Goal: Task Accomplishment & Management: Manage account settings

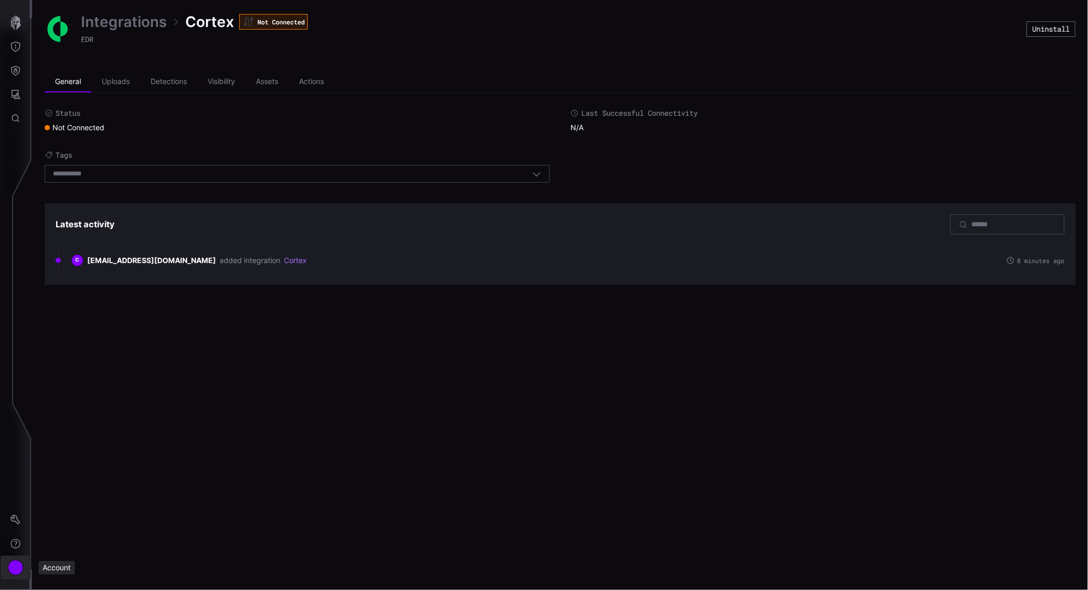
click at [19, 570] on div "Account" at bounding box center [16, 568] width 16 height 16
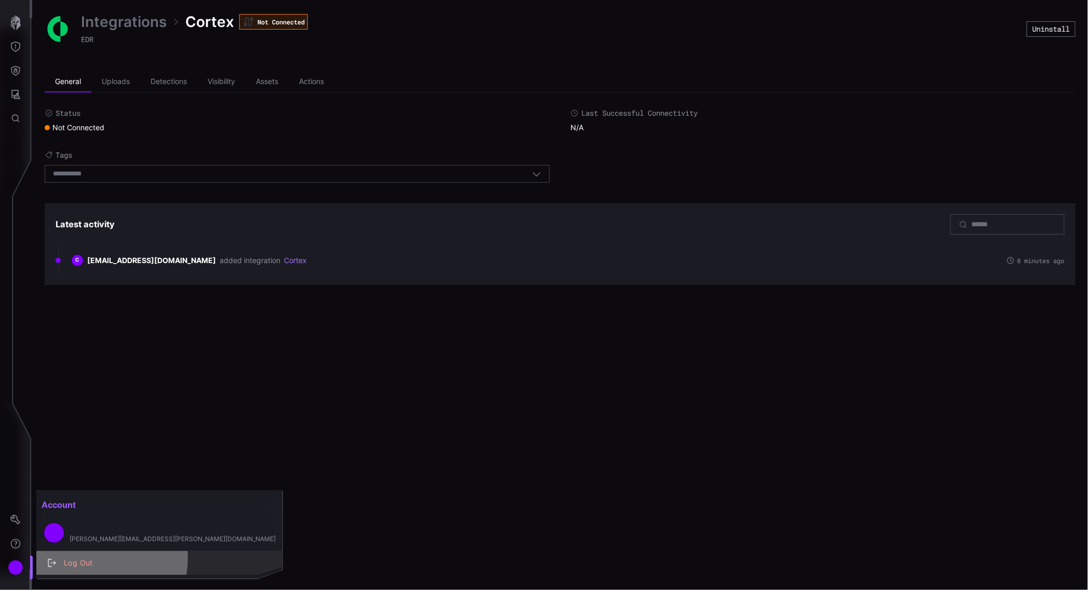
click at [89, 559] on div "Log Out" at bounding box center [165, 563] width 213 height 13
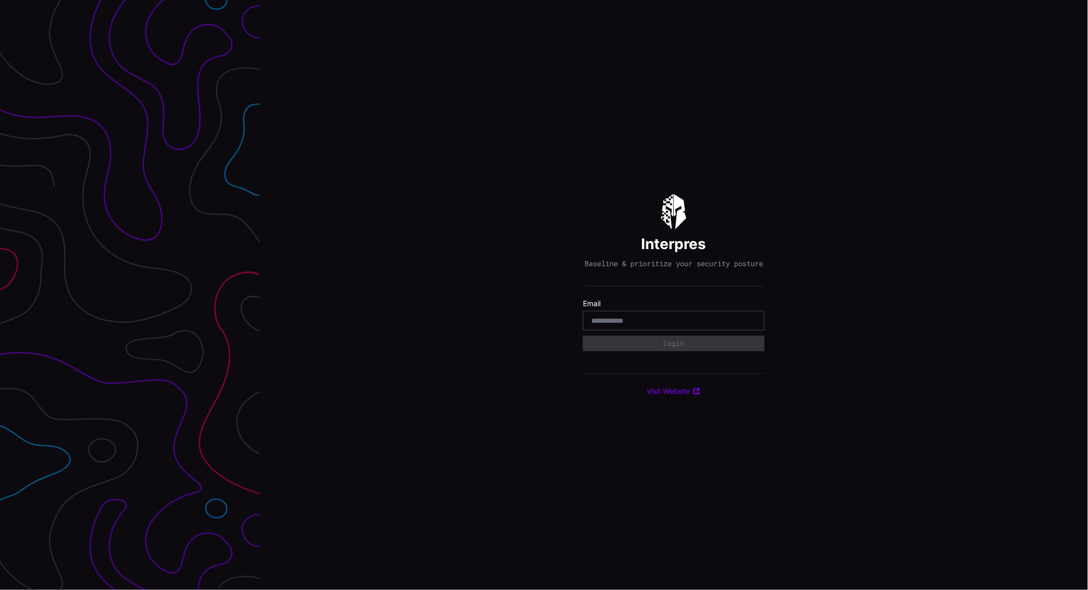
click at [613, 324] on input "email" at bounding box center [673, 320] width 165 height 9
type input "**********"
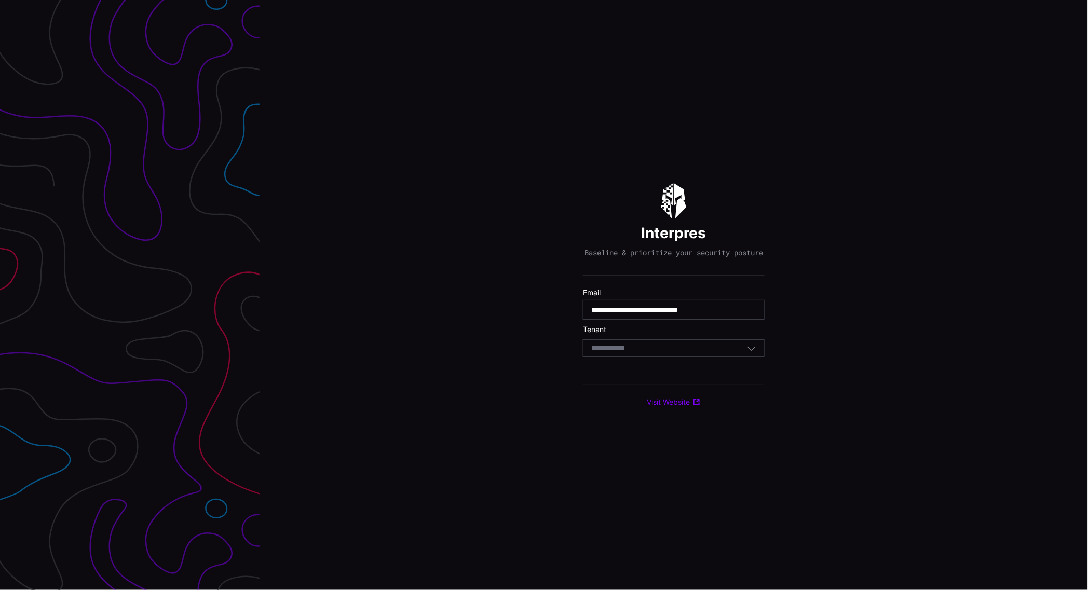
click at [659, 352] on div "Select Tenant" at bounding box center [669, 348] width 156 height 9
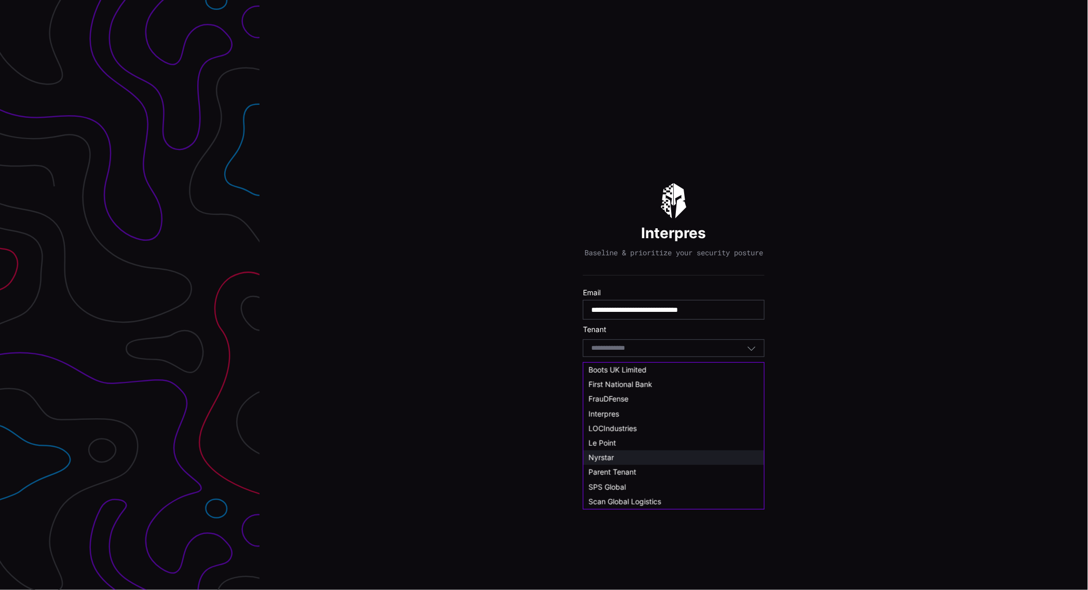
click at [614, 454] on div "Nyrstar" at bounding box center [674, 457] width 170 height 9
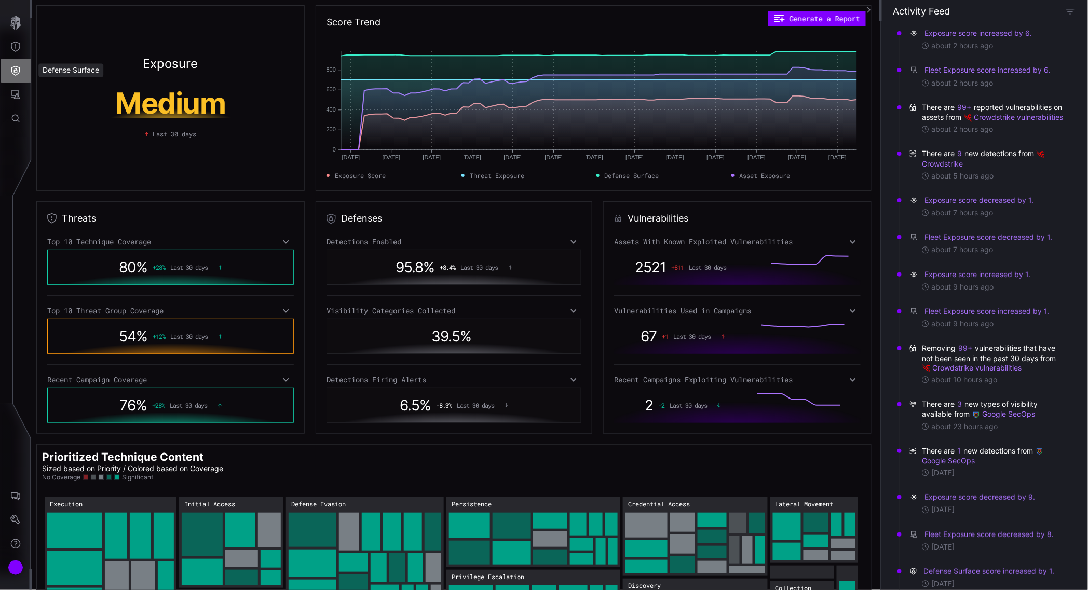
click at [21, 69] on button "Defense Surface" at bounding box center [16, 71] width 30 height 24
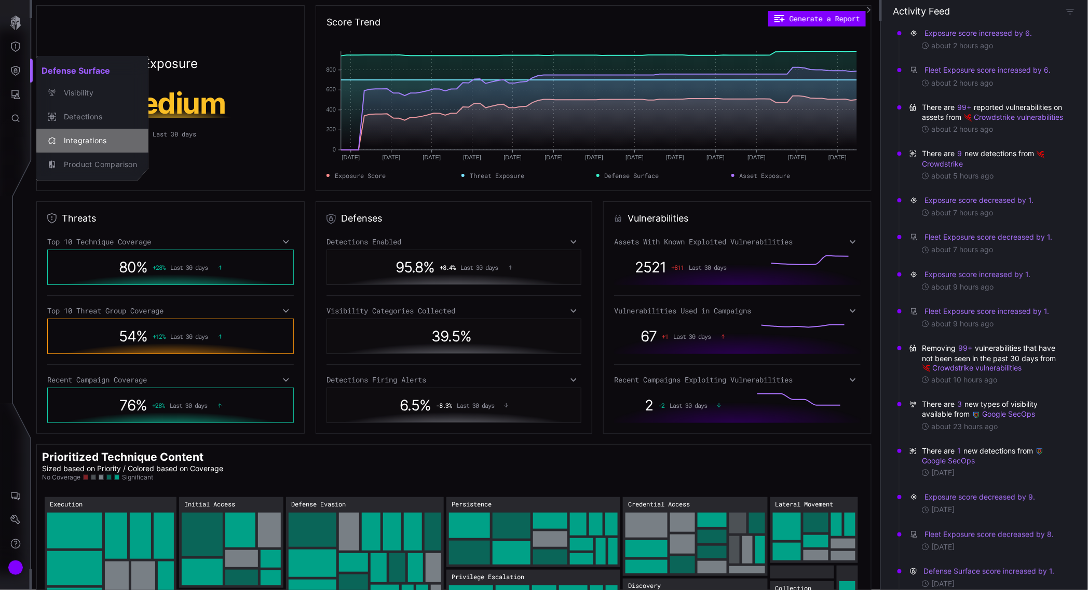
click at [71, 144] on div "Integrations" at bounding box center [98, 140] width 78 height 13
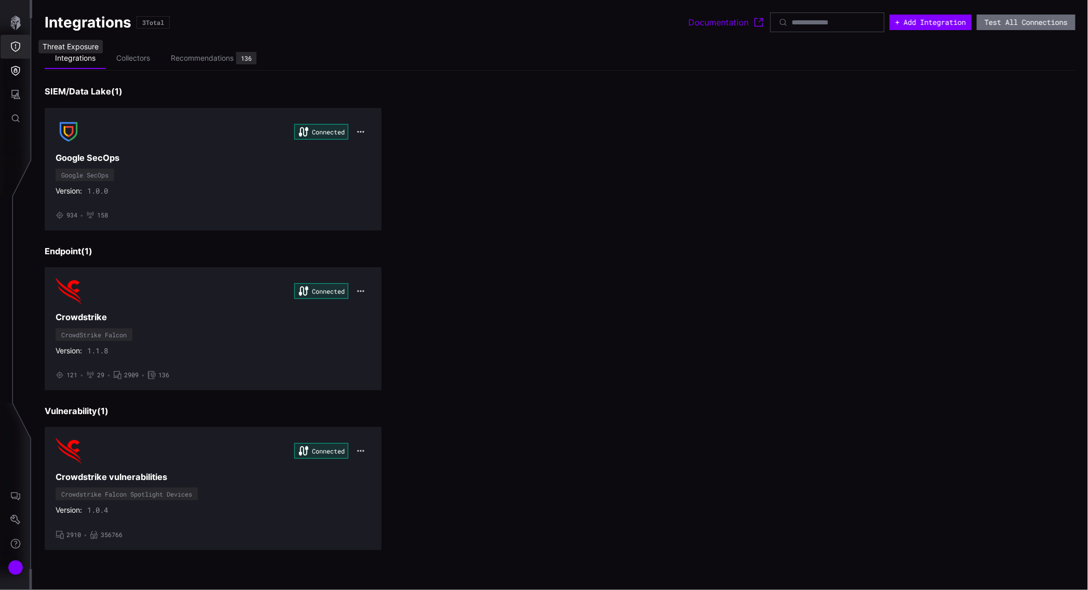
click at [18, 46] on icon "Threat Exposure" at bounding box center [15, 47] width 10 height 10
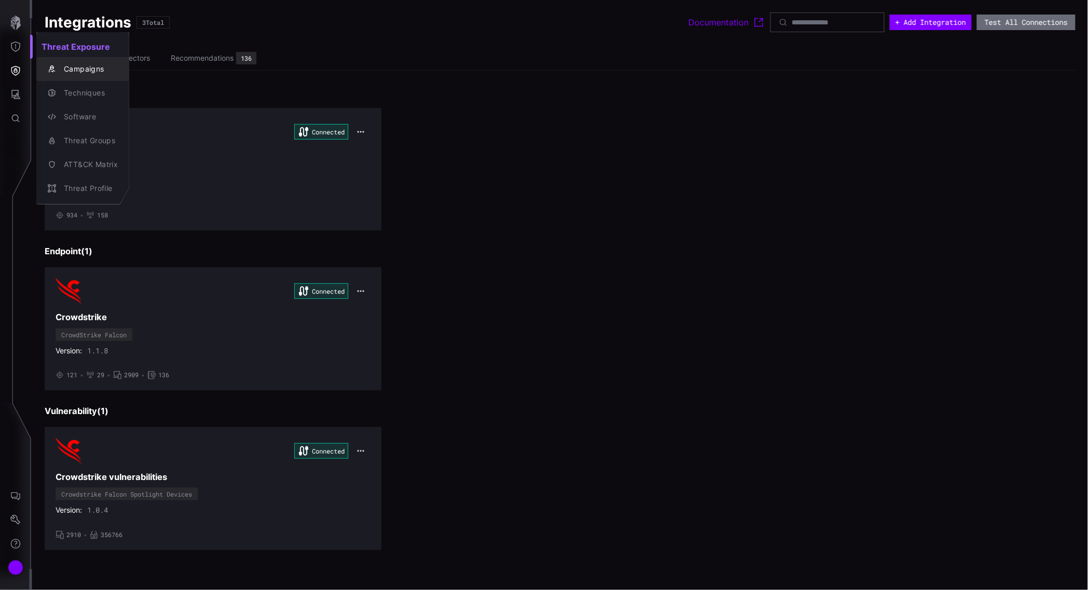
click at [75, 65] on div "Campaigns" at bounding box center [88, 69] width 59 height 13
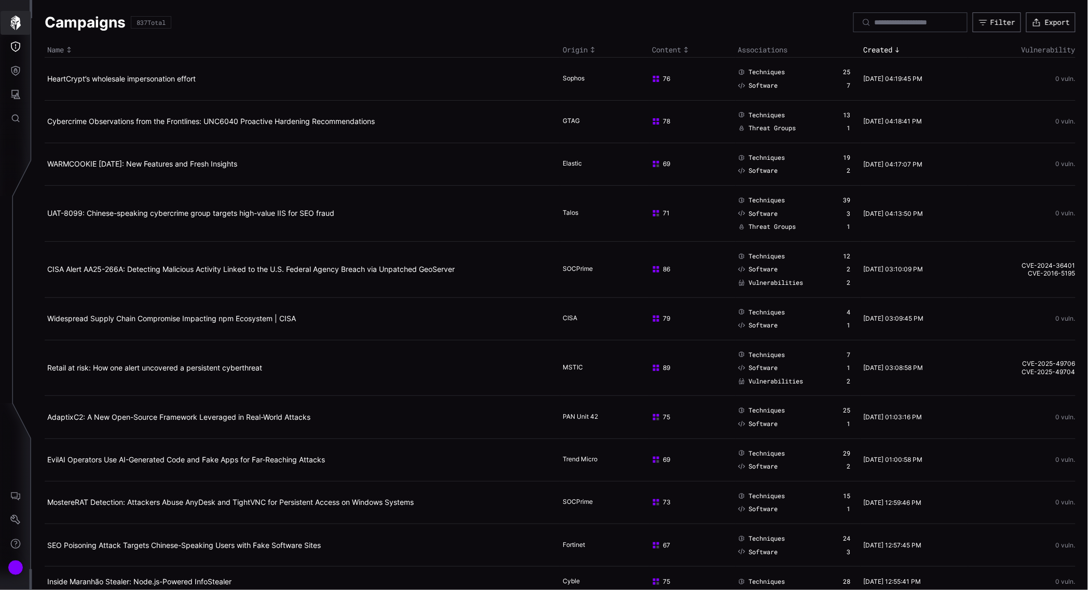
click at [11, 24] on icon "button" at bounding box center [15, 23] width 10 height 15
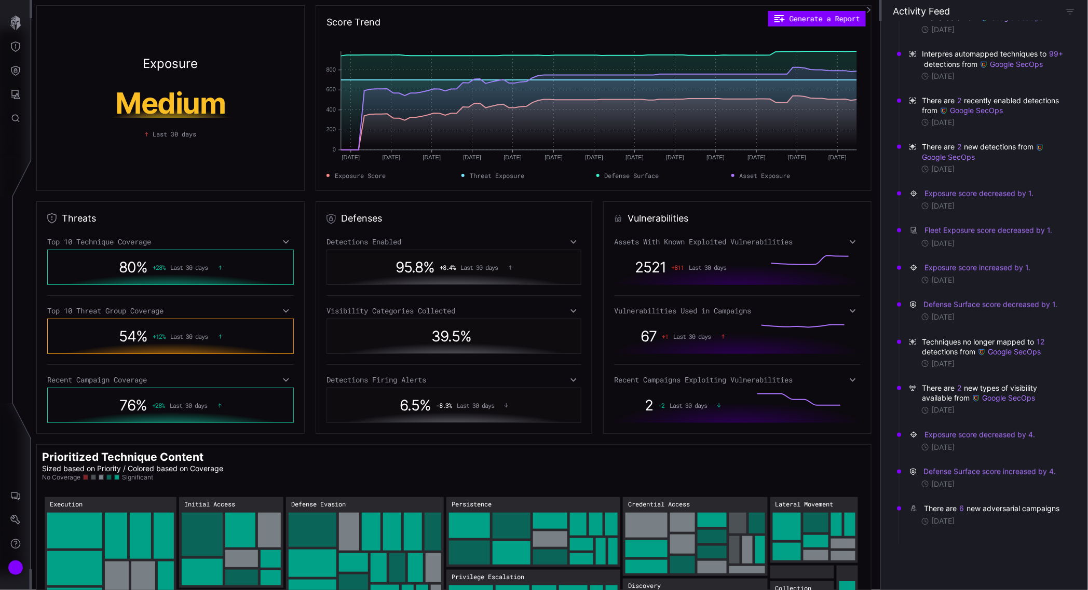
scroll to position [3642, 0]
click at [14, 53] on button "Threat Exposure" at bounding box center [16, 47] width 30 height 24
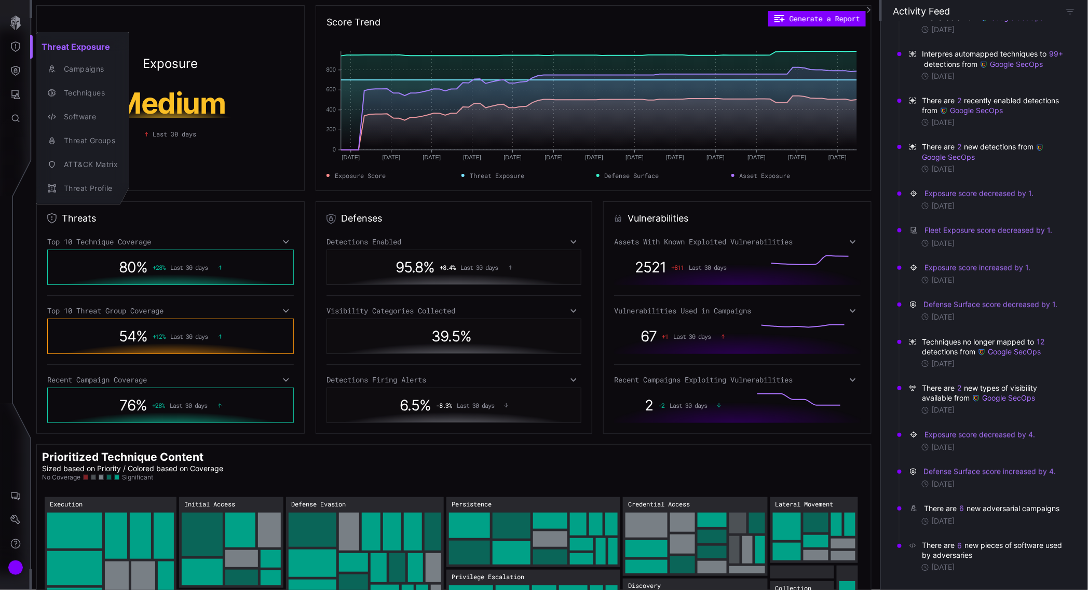
click at [11, 523] on div at bounding box center [544, 295] width 1088 height 590
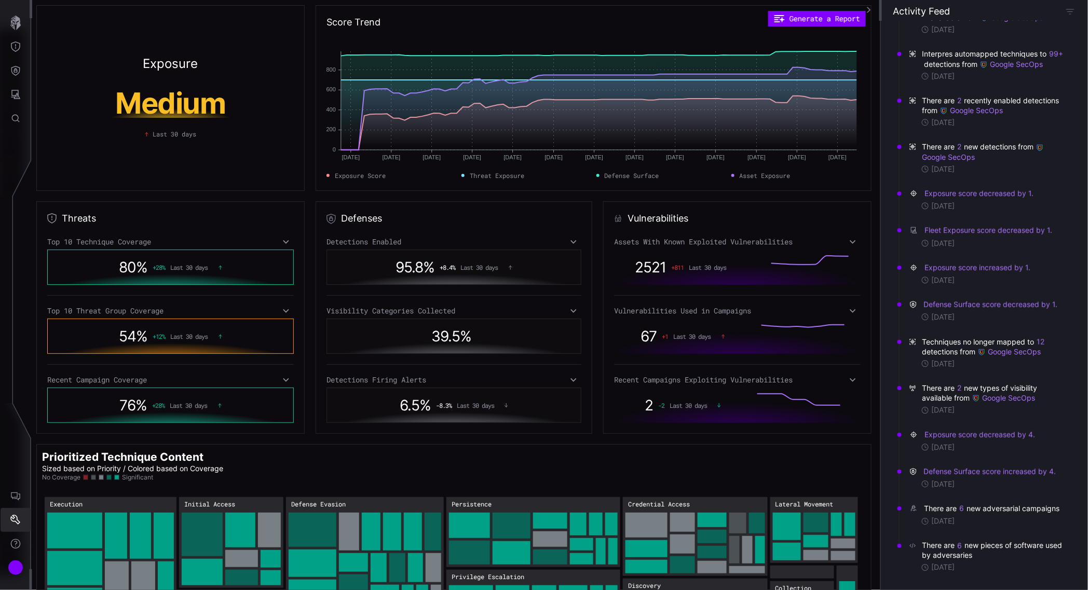
click at [15, 516] on icon "Settings" at bounding box center [15, 520] width 10 height 10
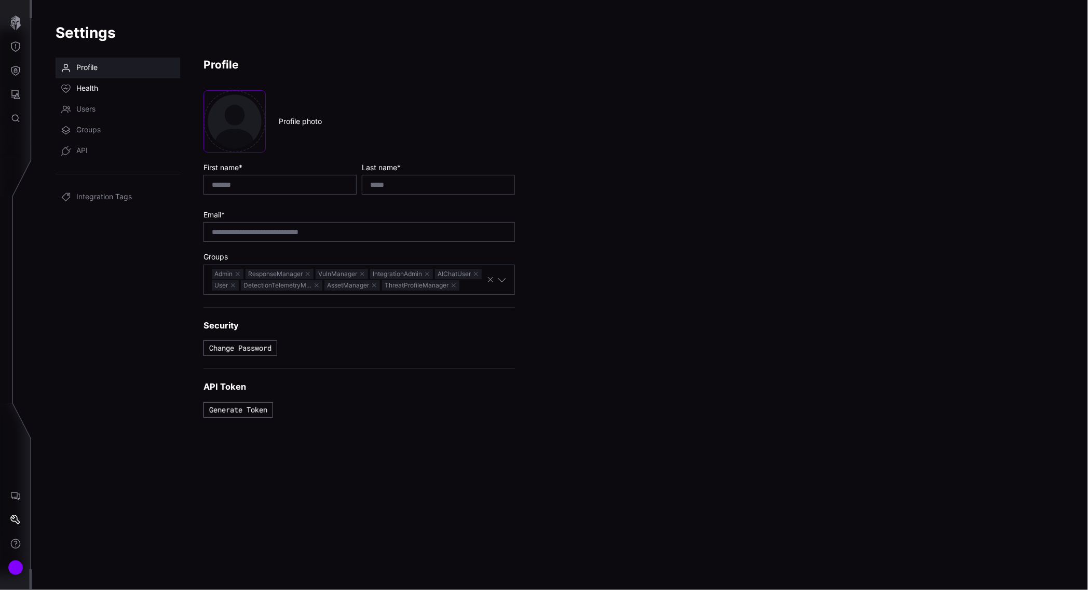
click at [90, 89] on span "Health" at bounding box center [87, 89] width 22 height 10
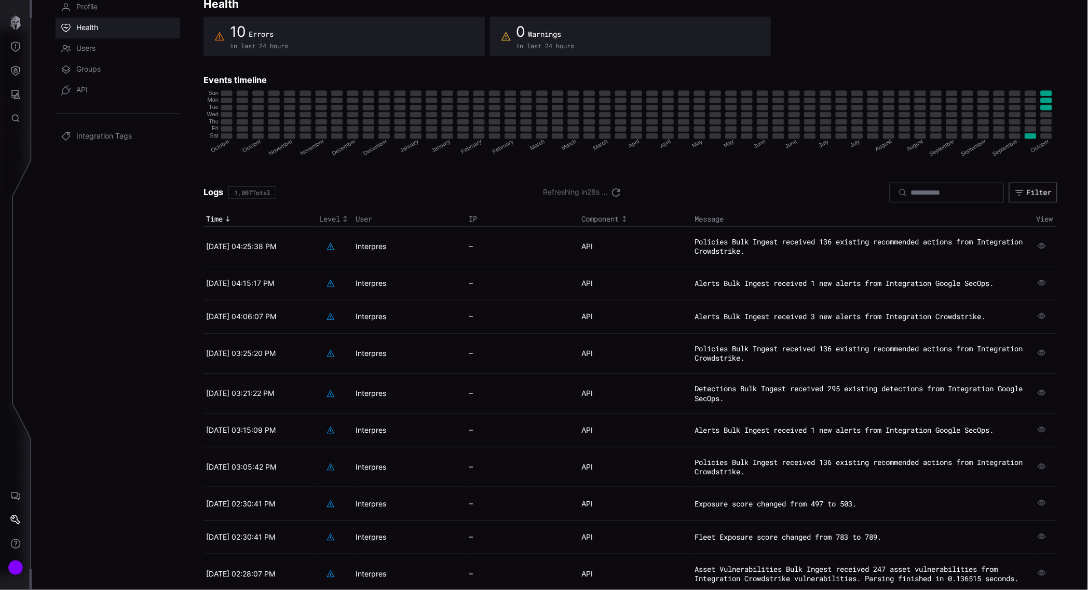
scroll to position [95, 0]
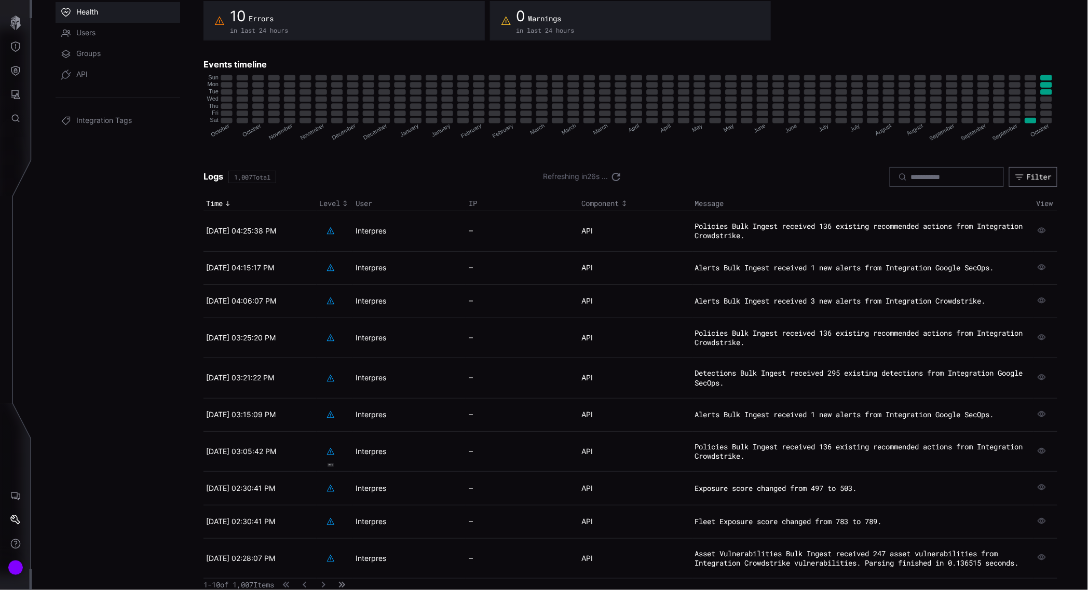
click at [346, 584] on icon "button" at bounding box center [342, 585] width 7 height 7
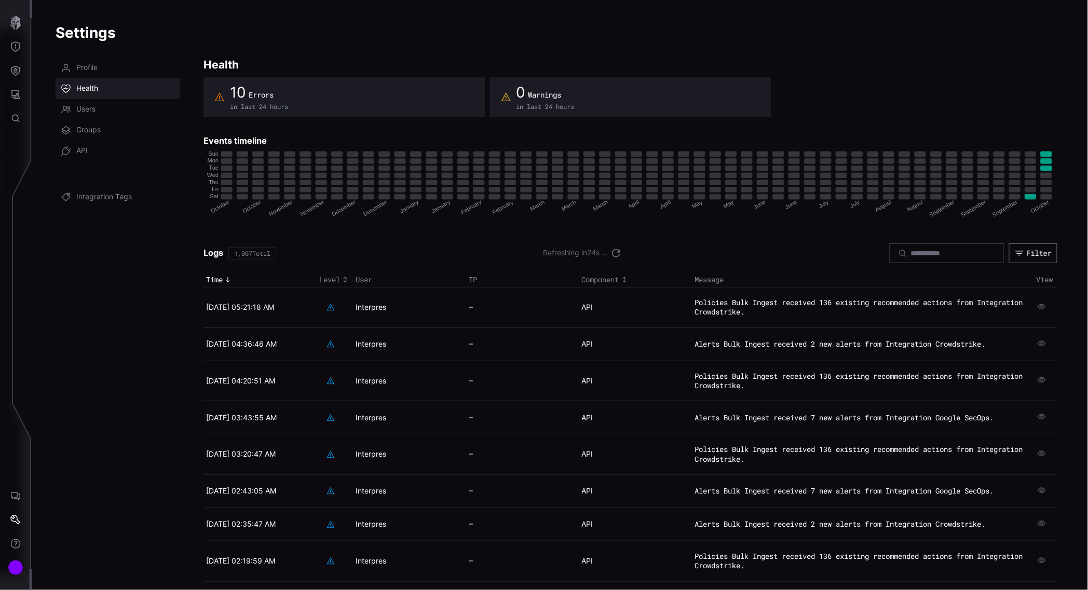
scroll to position [85, 0]
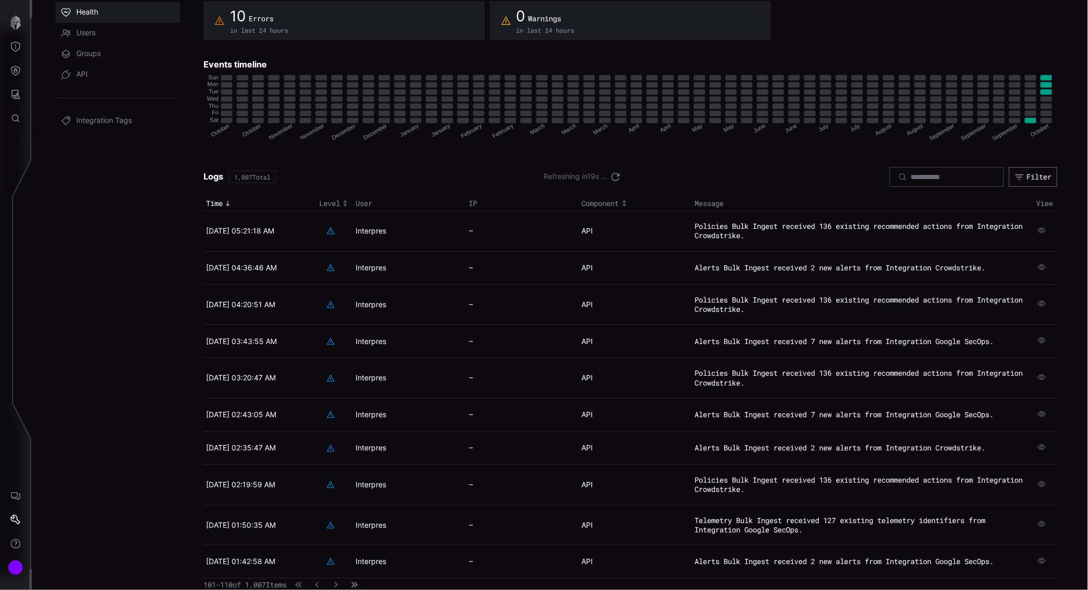
click at [358, 585] on icon "button" at bounding box center [354, 585] width 7 height 7
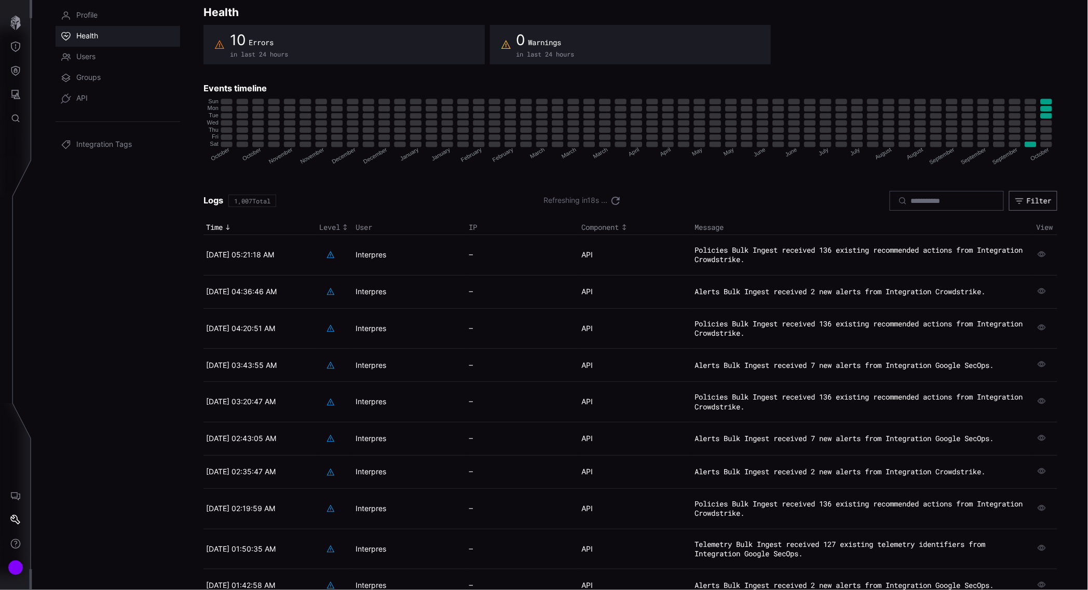
scroll to position [85, 0]
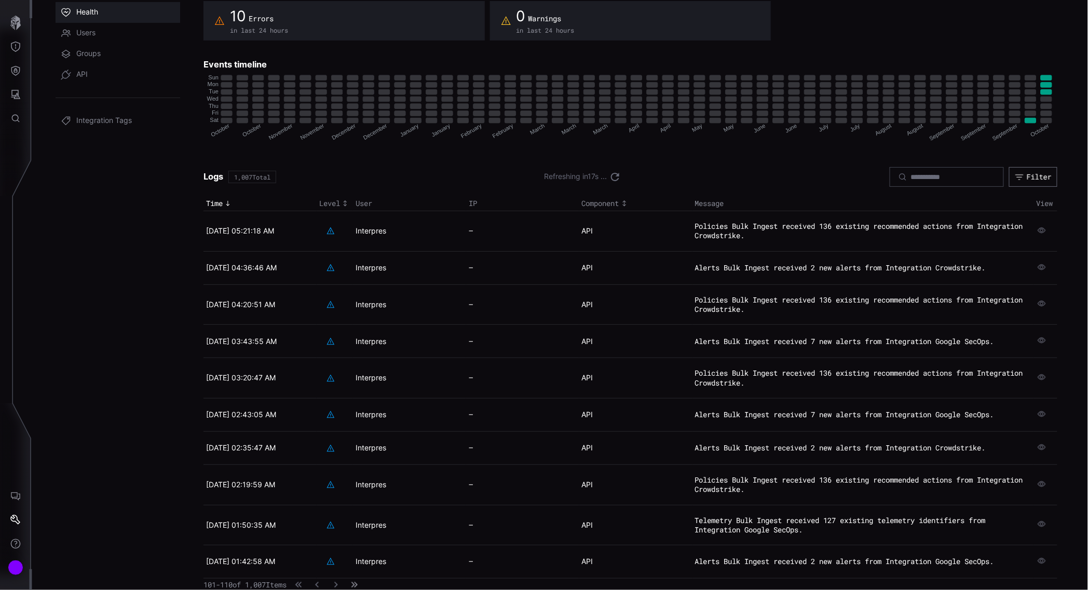
click at [358, 585] on icon "button" at bounding box center [354, 585] width 7 height 7
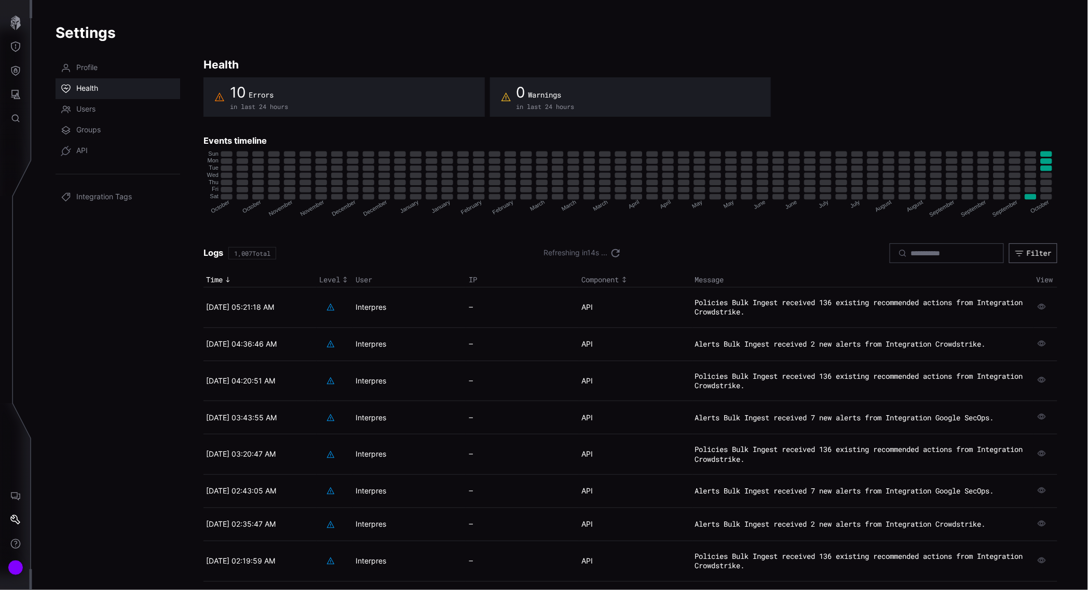
scroll to position [85, 0]
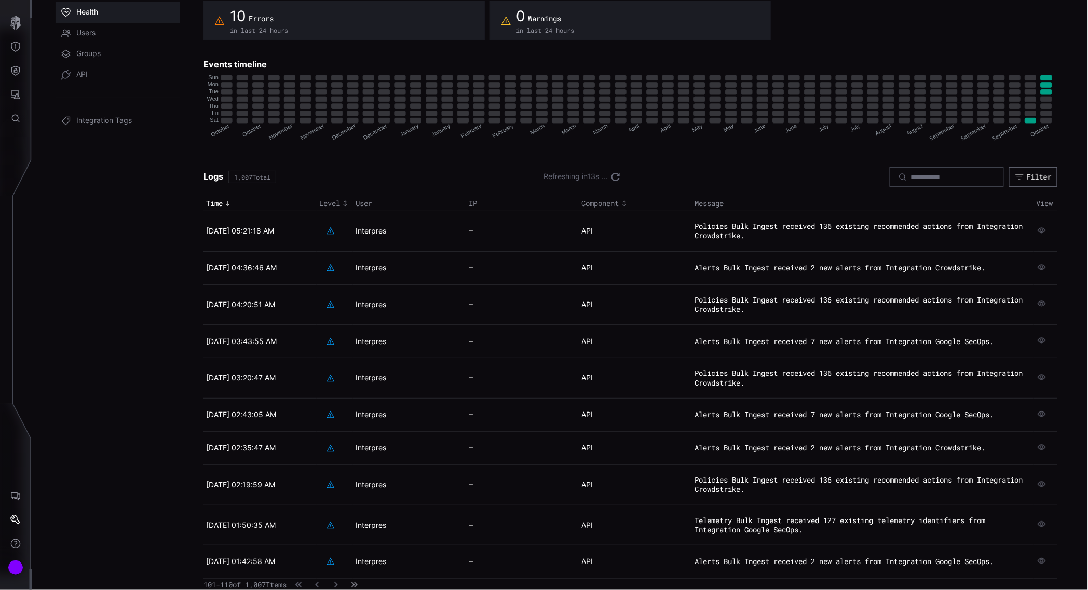
click at [355, 584] on icon "button" at bounding box center [354, 586] width 4 height 6
click at [358, 584] on icon "button" at bounding box center [354, 585] width 7 height 7
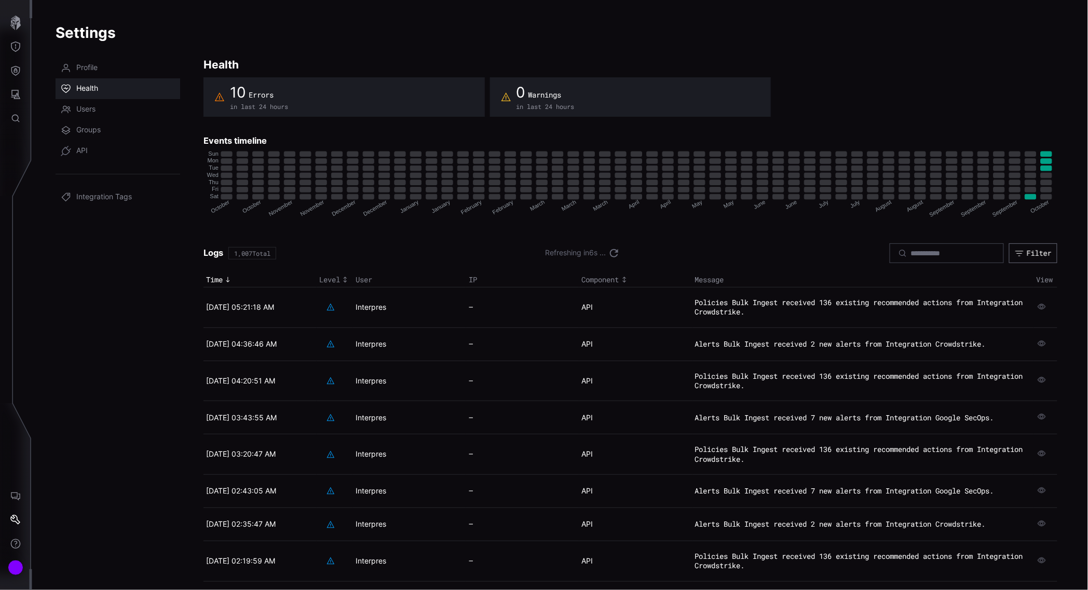
click at [163, 241] on nav "Profile Health Users Groups API Integration Tags" at bounding box center [118, 362] width 125 height 609
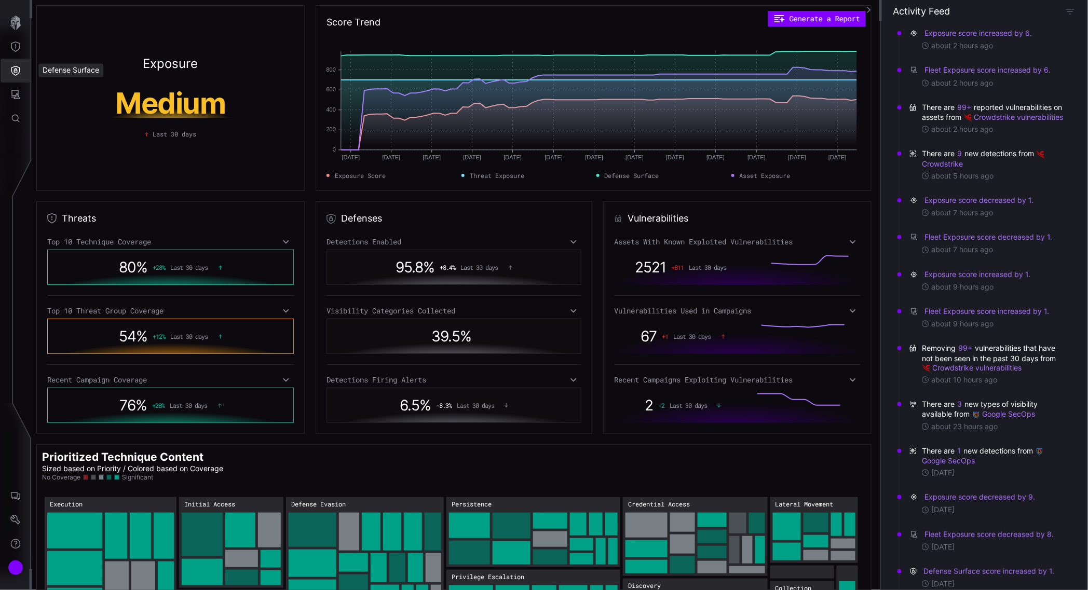
click at [12, 62] on button "Defense Surface" at bounding box center [16, 71] width 30 height 24
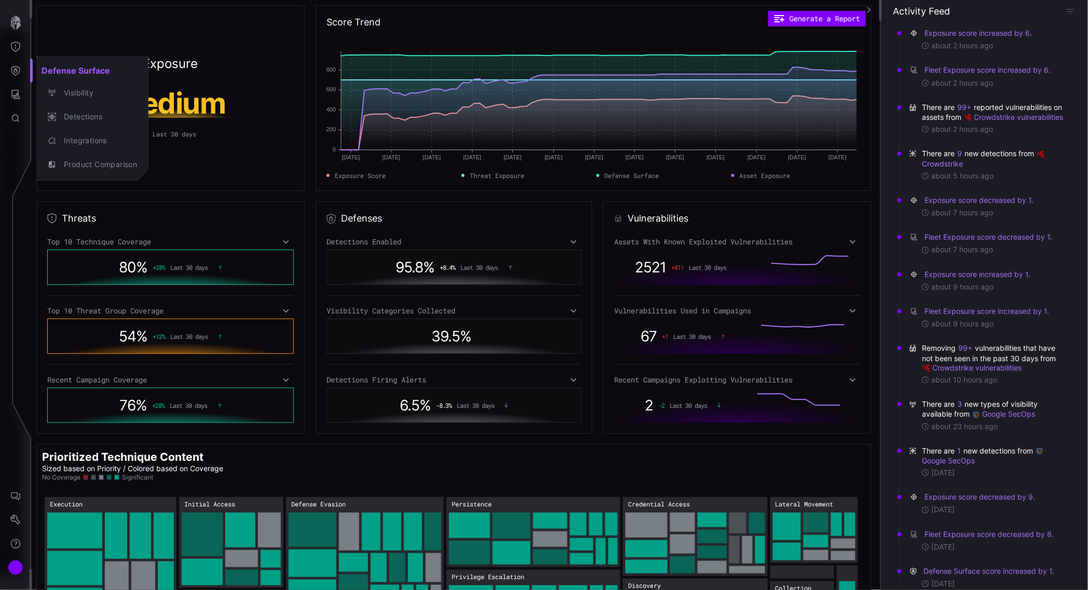
click at [20, 42] on div at bounding box center [544, 295] width 1088 height 590
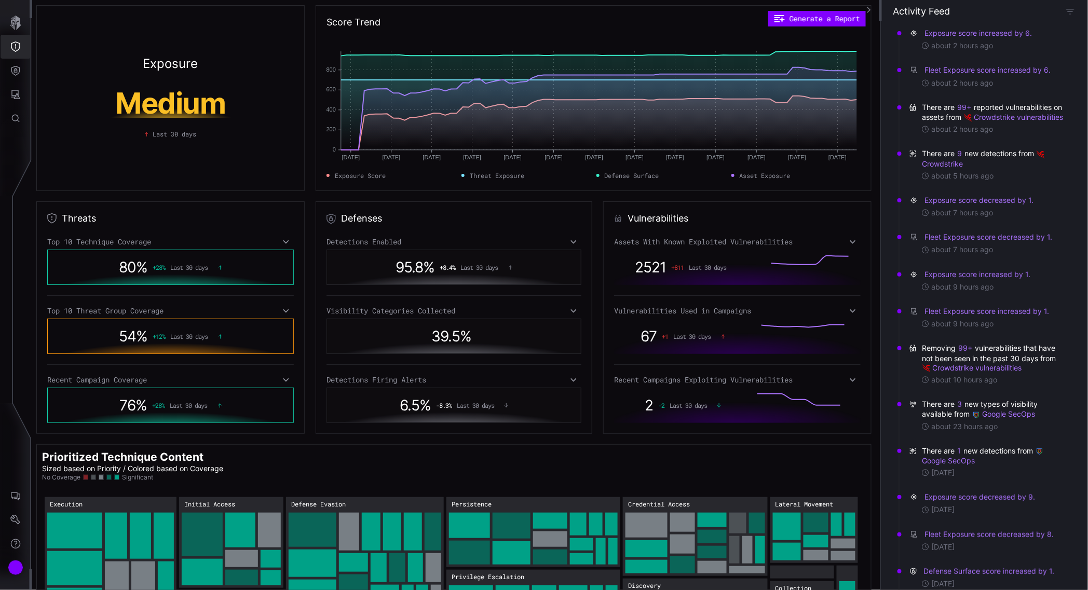
click at [18, 47] on icon "Threat Exposure" at bounding box center [15, 47] width 10 height 10
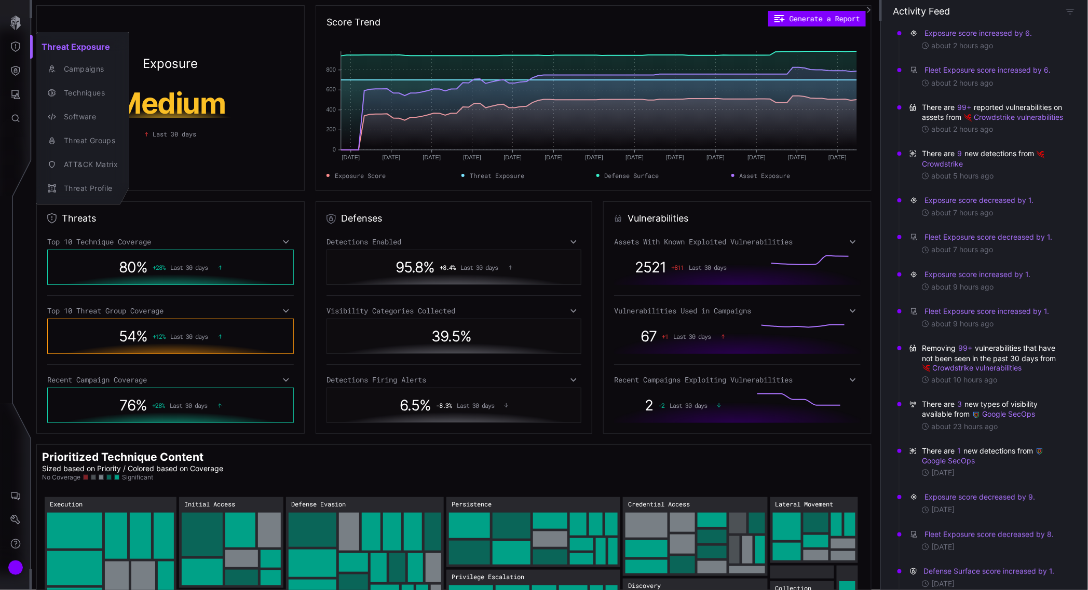
click at [13, 70] on div at bounding box center [544, 295] width 1088 height 590
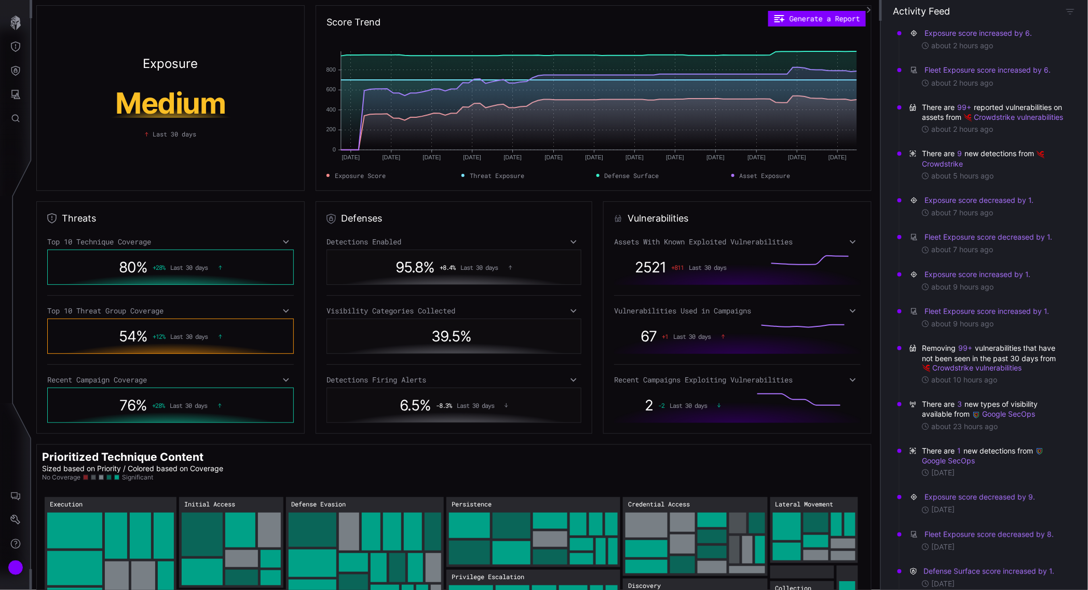
click at [14, 66] on icon "Defense Surface" at bounding box center [15, 70] width 10 height 10
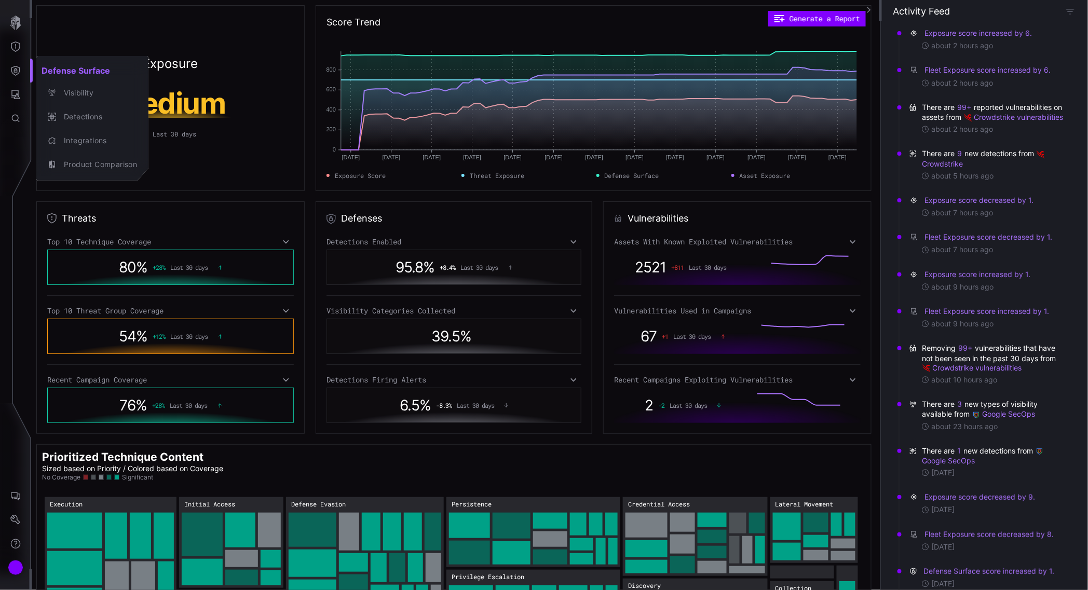
click at [19, 45] on div at bounding box center [544, 295] width 1088 height 590
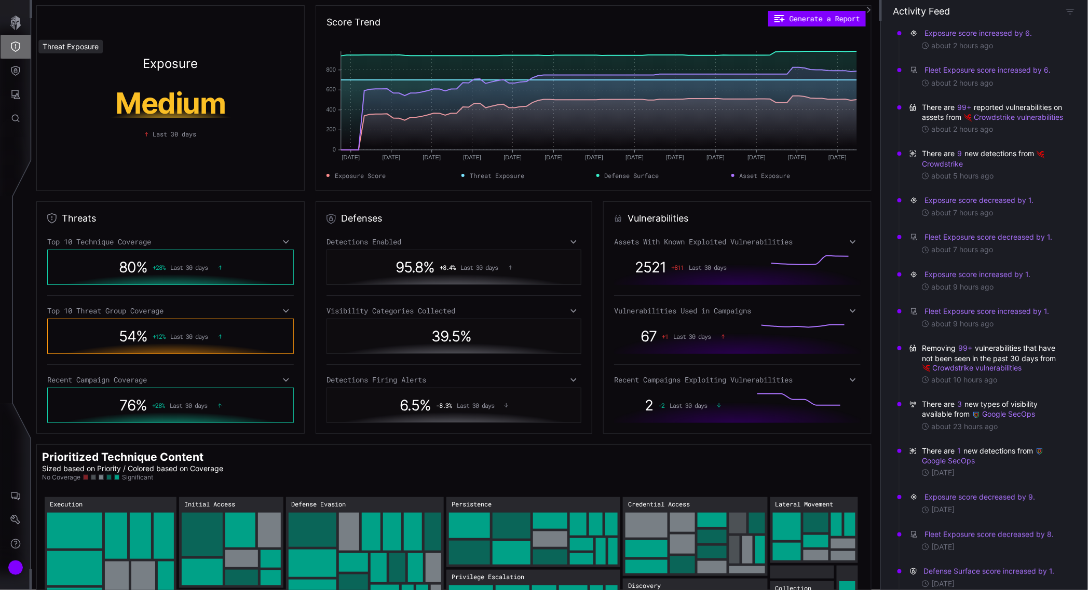
click at [12, 44] on icon "Threat Exposure" at bounding box center [15, 47] width 10 height 10
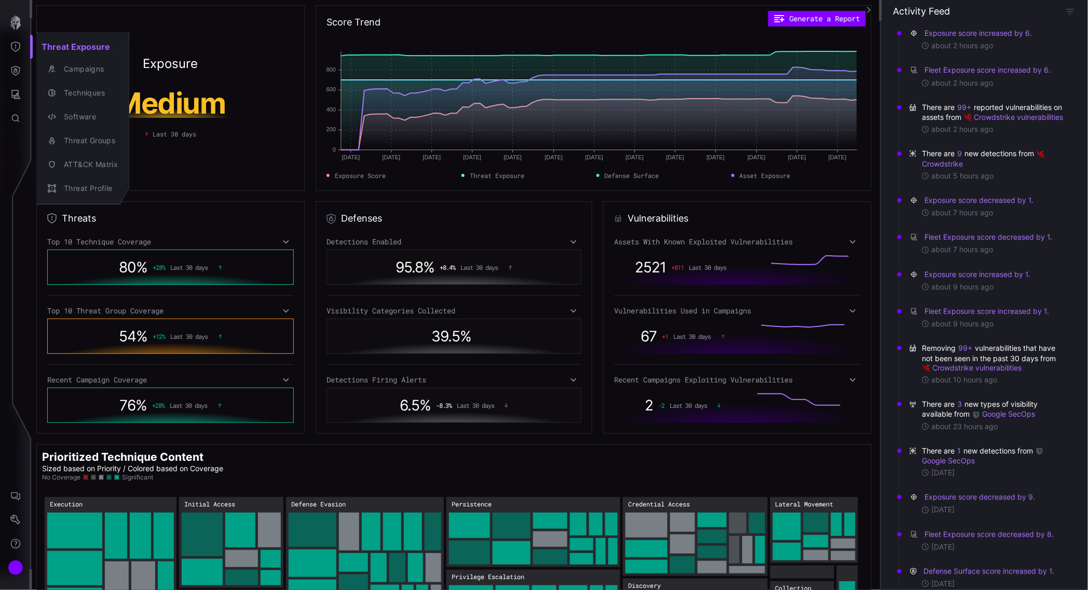
click at [209, 179] on div at bounding box center [544, 295] width 1088 height 590
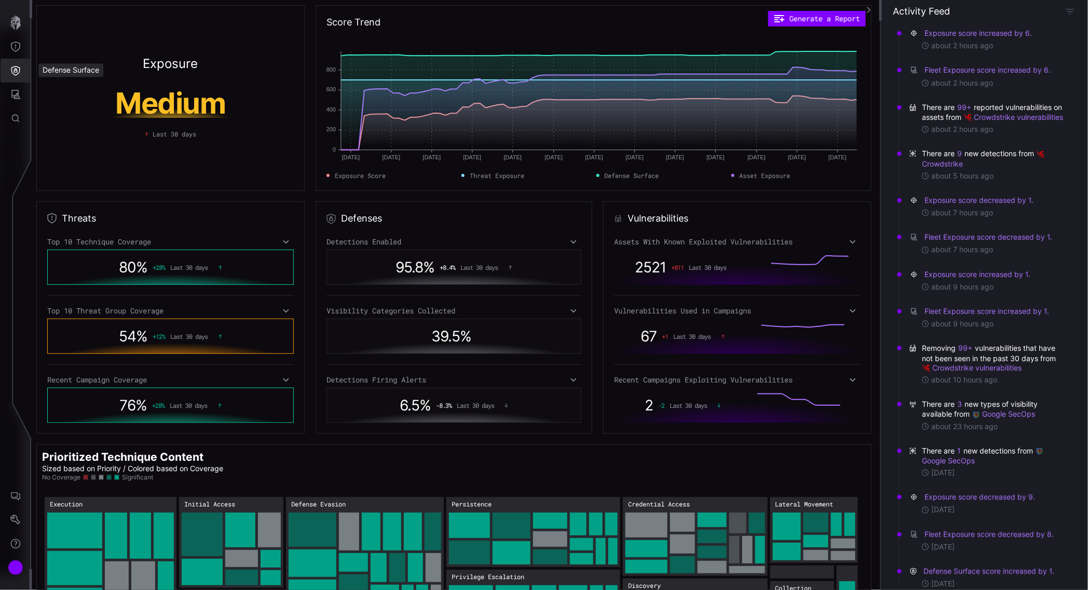
click at [15, 69] on icon "Defense Surface" at bounding box center [15, 71] width 9 height 10
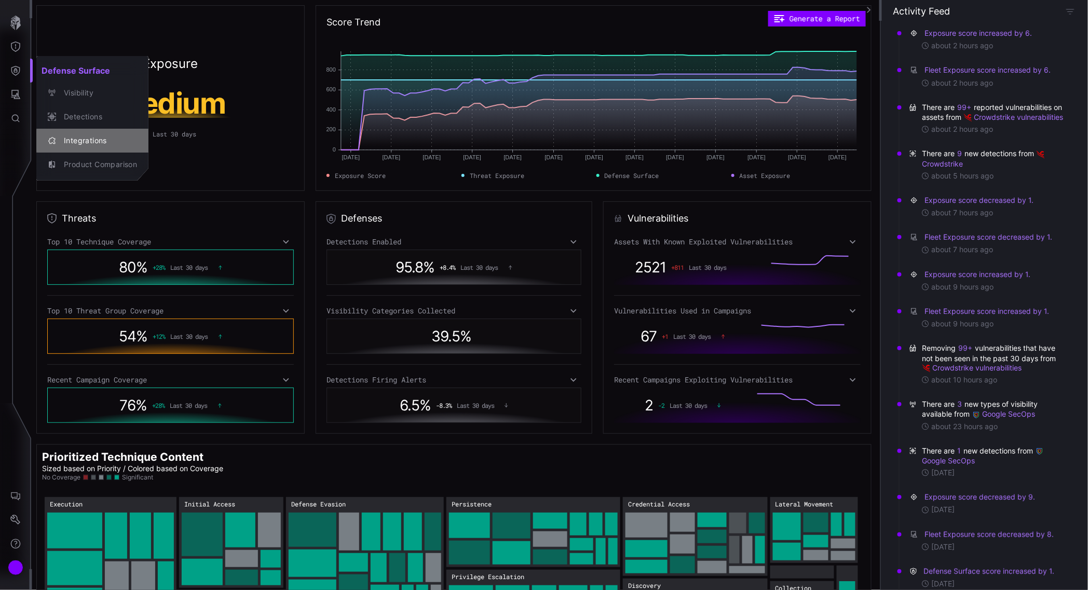
click at [89, 138] on div "Integrations" at bounding box center [98, 140] width 78 height 13
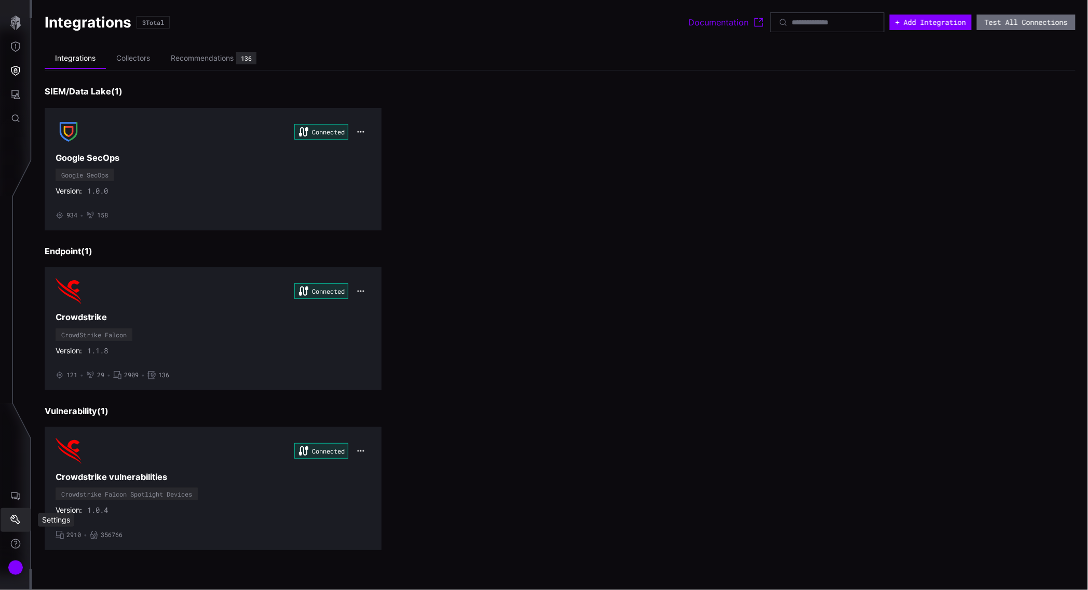
click at [13, 520] on icon "Settings" at bounding box center [15, 520] width 10 height 10
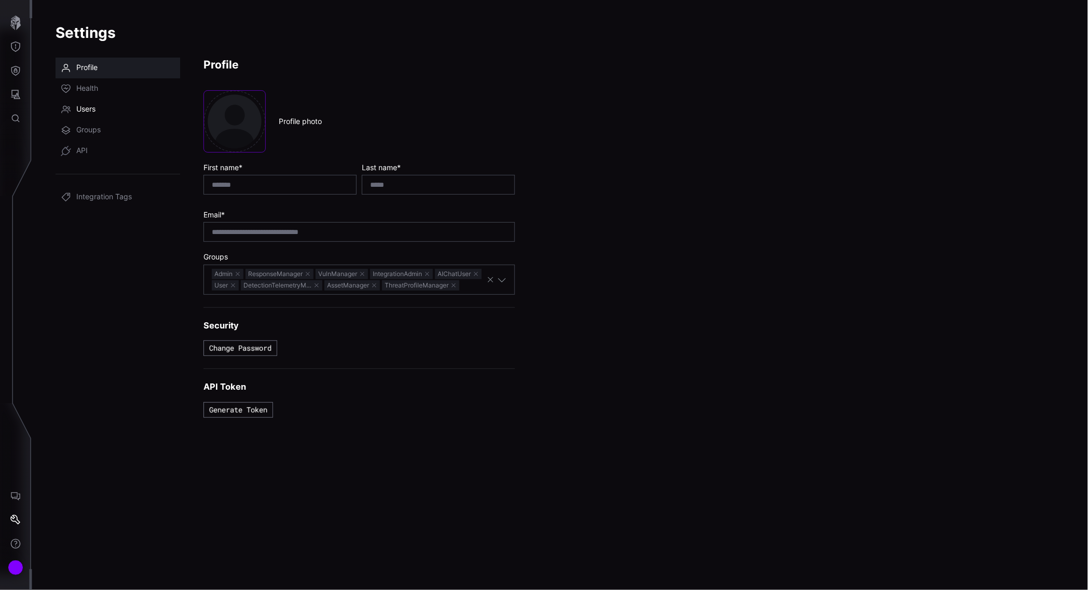
click at [74, 110] on link "Users" at bounding box center [118, 109] width 125 height 21
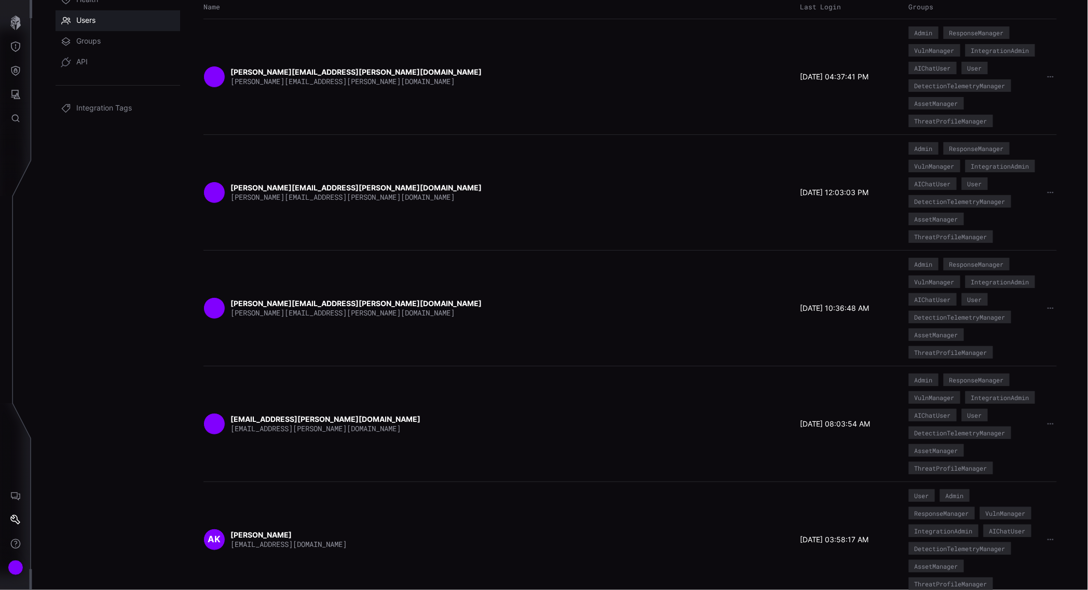
scroll to position [231, 0]
